Goal: Task Accomplishment & Management: Manage account settings

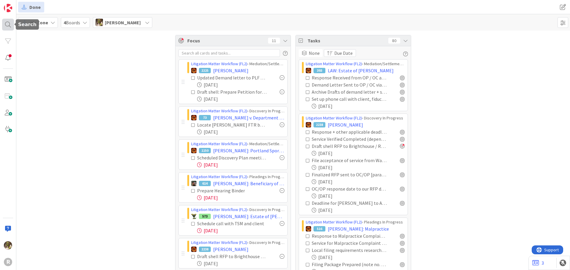
click at [9, 22] on div at bounding box center [8, 25] width 12 height 12
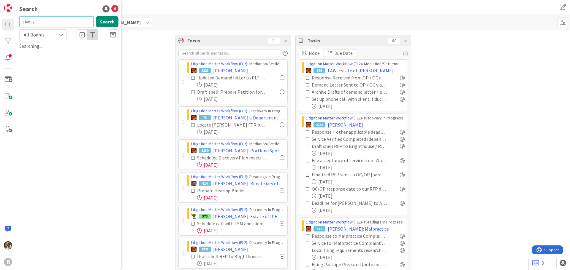
click at [63, 19] on input "sivetz" at bounding box center [56, 21] width 74 height 11
click at [112, 23] on button "Search" at bounding box center [107, 21] width 23 height 11
click at [2, 19] on div at bounding box center [8, 25] width 12 height 12
click at [9, 23] on div at bounding box center [8, 25] width 12 height 12
drag, startPoint x: 45, startPoint y: 22, endPoint x: 15, endPoint y: 22, distance: 30.3
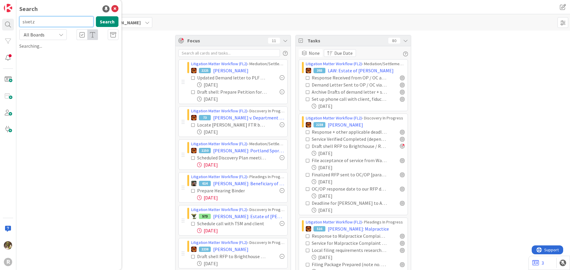
click at [15, 22] on div "R Search sivetz Search All Boards Searching..." at bounding box center [8, 135] width 16 height 270
type input "sivetz"
click at [113, 8] on icon at bounding box center [114, 8] width 7 height 7
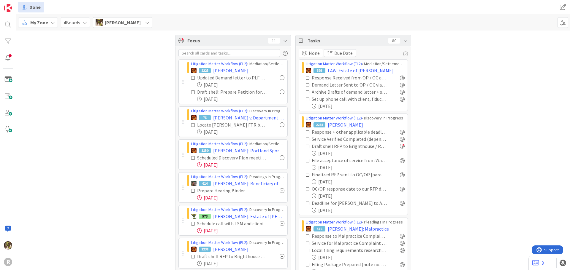
click at [50, 27] on div "My Zone" at bounding box center [38, 22] width 40 height 11
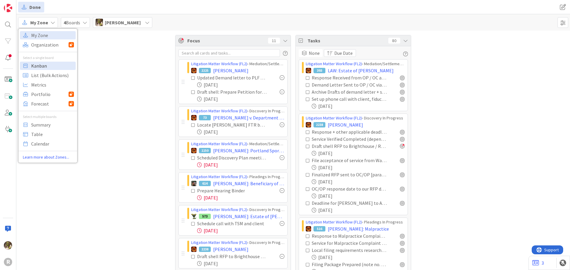
click at [37, 64] on span "Kanban" at bounding box center [52, 65] width 43 height 9
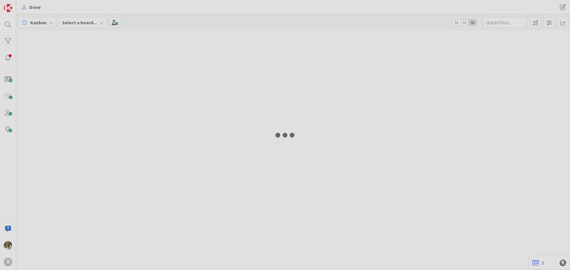
type input "guar"
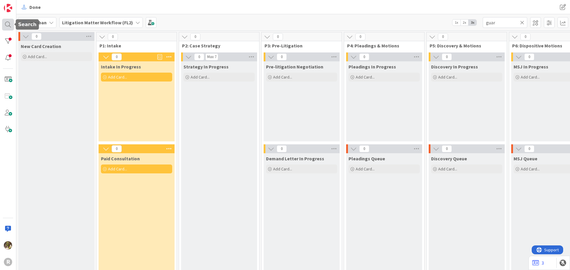
click at [10, 22] on div at bounding box center [8, 25] width 12 height 12
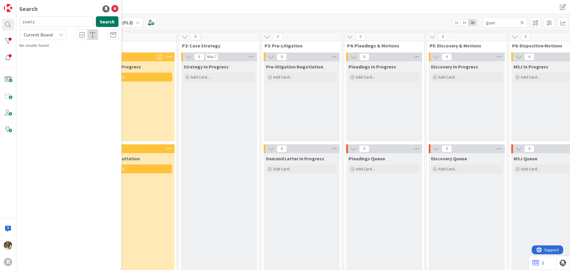
type input "sivetz"
click at [108, 18] on button "Search" at bounding box center [107, 21] width 23 height 11
click at [89, 52] on span "[PERSON_NAME]" at bounding box center [84, 52] width 29 height 5
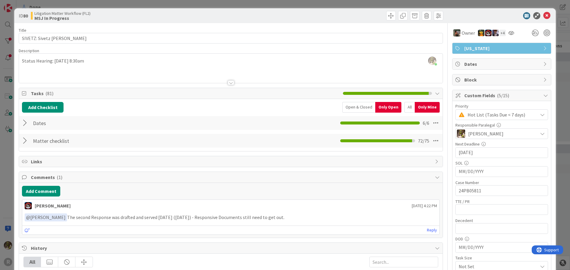
click at [24, 122] on div at bounding box center [26, 123] width 8 height 11
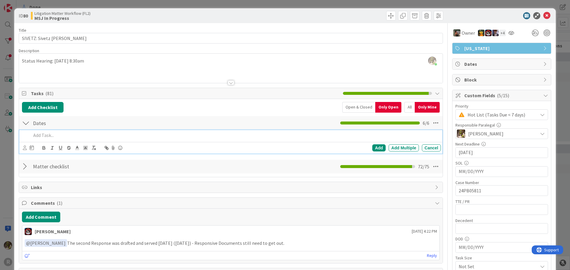
click at [59, 136] on p at bounding box center [234, 135] width 407 height 7
click at [25, 148] on icon at bounding box center [25, 148] width 4 height 4
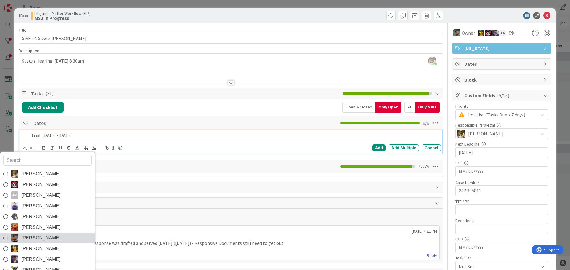
click at [4, 237] on icon at bounding box center [5, 238] width 5 height 9
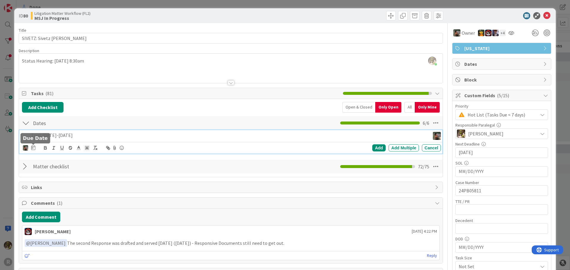
click at [34, 148] on icon at bounding box center [33, 147] width 4 height 5
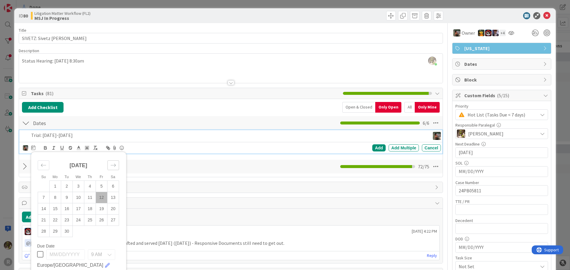
click at [110, 164] on icon "Move forward to switch to the next month." at bounding box center [113, 166] width 6 height 6
click at [111, 164] on icon "Move forward to switch to the next month." at bounding box center [113, 166] width 6 height 6
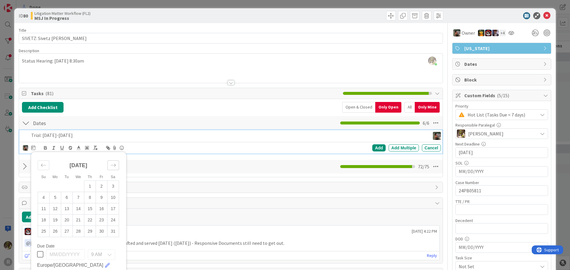
click at [111, 164] on icon "Move forward to switch to the next month." at bounding box center [113, 166] width 6 height 6
click at [76, 210] on td "15" at bounding box center [79, 208] width 12 height 11
click at [378, 146] on div "Add" at bounding box center [378, 148] width 13 height 7
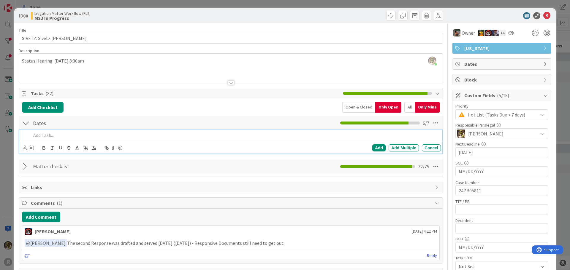
click at [54, 138] on p at bounding box center [234, 135] width 407 height 7
click at [25, 148] on icon at bounding box center [25, 148] width 4 height 4
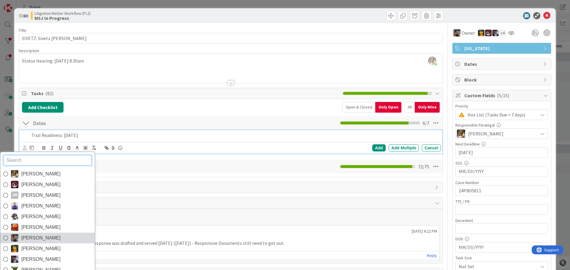
click at [28, 240] on span "[PERSON_NAME]" at bounding box center [40, 238] width 39 height 9
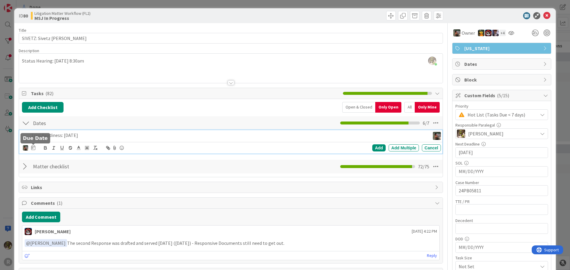
click at [34, 148] on icon at bounding box center [33, 147] width 4 height 5
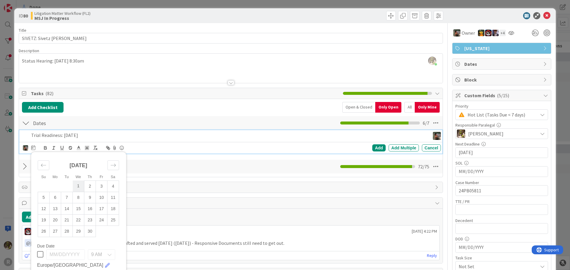
click at [80, 184] on td "1" at bounding box center [79, 186] width 12 height 11
click at [377, 148] on div "Add" at bounding box center [378, 148] width 13 height 7
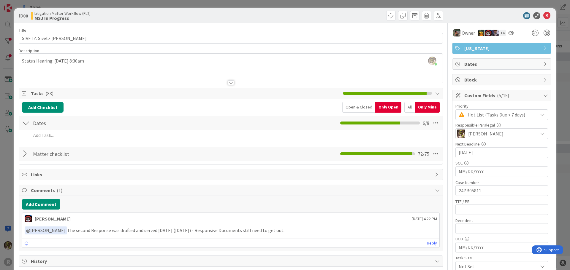
click at [407, 107] on div "All" at bounding box center [409, 107] width 10 height 11
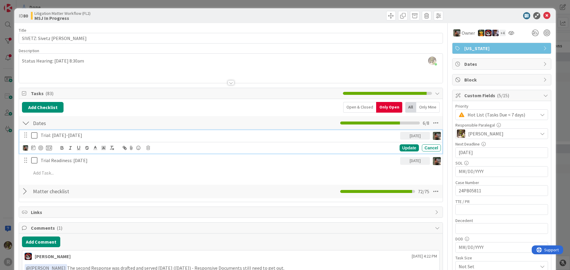
click at [99, 134] on p "Trial: [DATE]-[DATE]" at bounding box center [219, 135] width 357 height 7
click at [405, 146] on div "Update" at bounding box center [408, 148] width 19 height 7
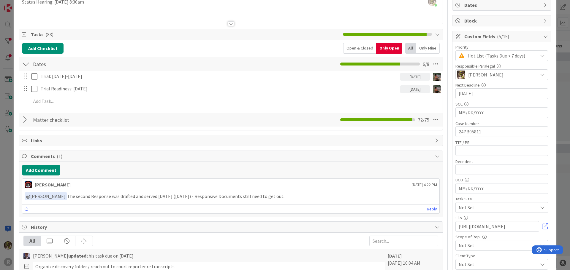
scroll to position [59, 0]
click at [30, 117] on div "Matter checklist Checklist Name 16 / 64 Matter checklist 72 / 75" at bounding box center [231, 120] width 424 height 14
click at [26, 121] on div at bounding box center [26, 119] width 8 height 11
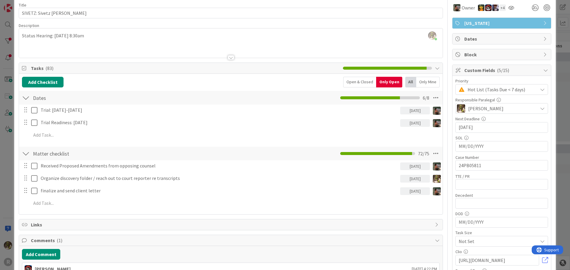
scroll to position [0, 0]
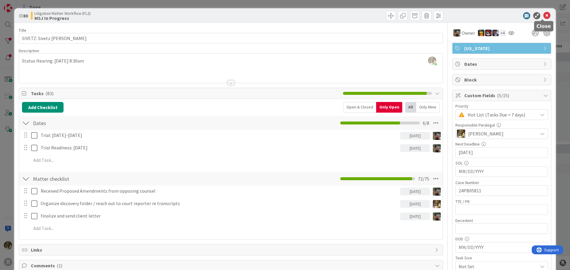
click at [543, 16] on icon at bounding box center [546, 15] width 7 height 7
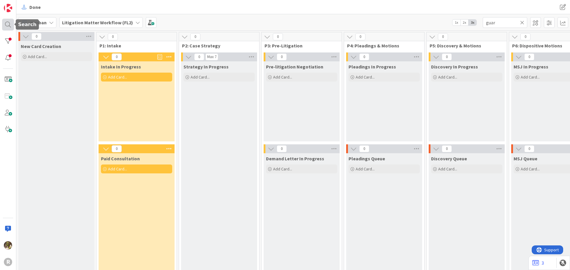
click at [8, 25] on div at bounding box center [8, 25] width 12 height 12
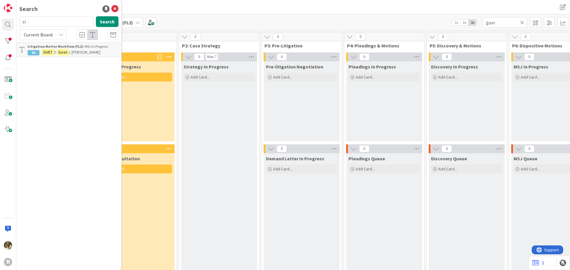
type input "s"
type input "[PERSON_NAME]"
click at [59, 51] on mark "[PERSON_NAME]" at bounding box center [57, 52] width 31 height 6
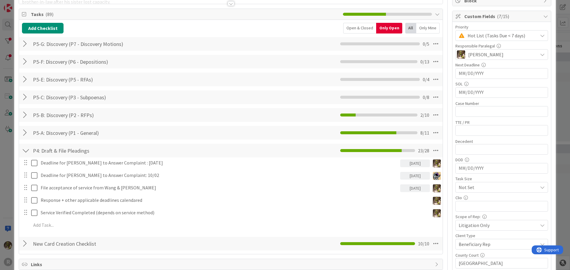
scroll to position [89, 0]
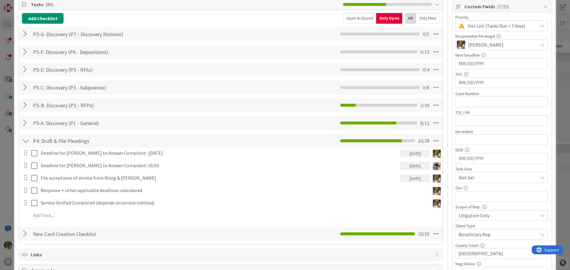
click at [28, 125] on div at bounding box center [26, 123] width 8 height 11
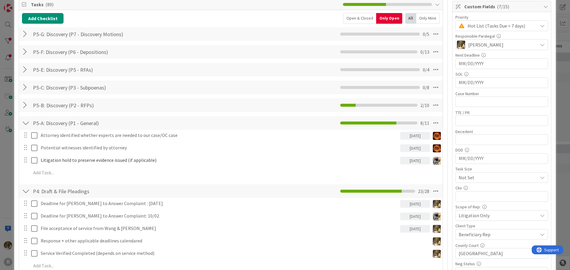
click at [26, 104] on div at bounding box center [26, 105] width 8 height 11
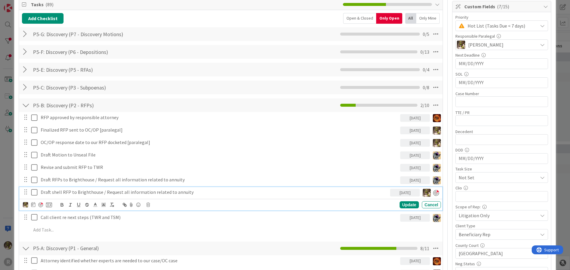
click at [204, 193] on p "Draft shell RFP to Brighthouse / Request all information related to annuity" at bounding box center [214, 192] width 347 height 7
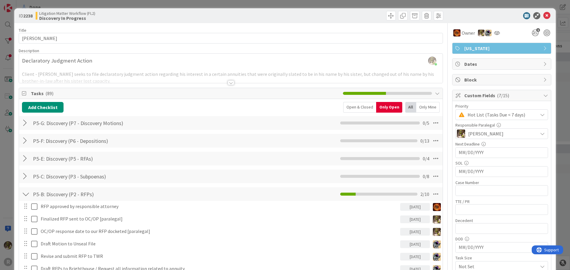
click at [229, 84] on div at bounding box center [231, 82] width 7 height 5
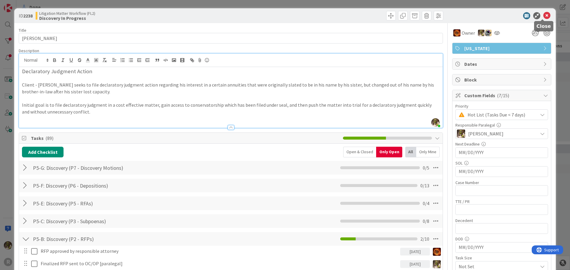
click at [543, 15] on icon at bounding box center [546, 15] width 7 height 7
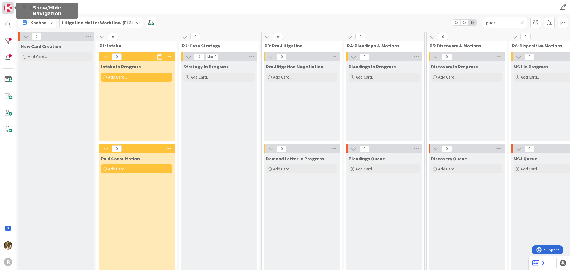
click at [13, 9] on link at bounding box center [8, 8] width 12 height 12
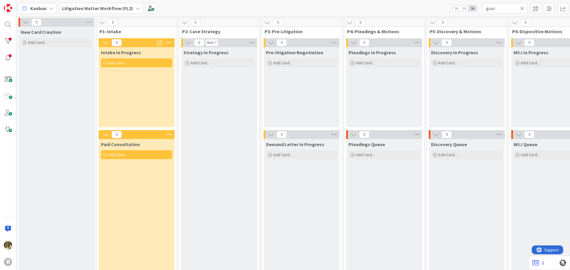
click at [39, 8] on span "Kanban" at bounding box center [38, 8] width 16 height 7
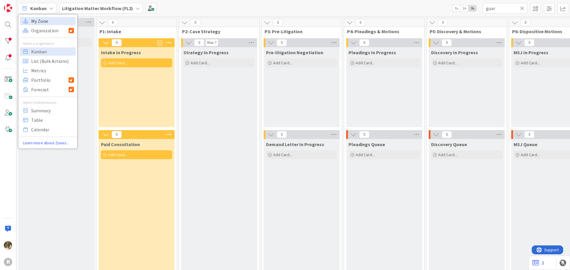
click at [58, 19] on span "My Zone" at bounding box center [52, 21] width 43 height 9
